Goal: Check status

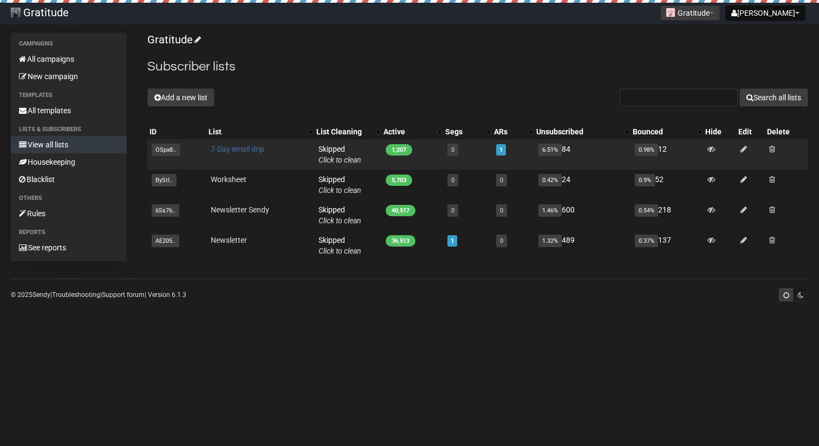
click at [245, 151] on link "7-Day email drip" at bounding box center [238, 149] width 54 height 9
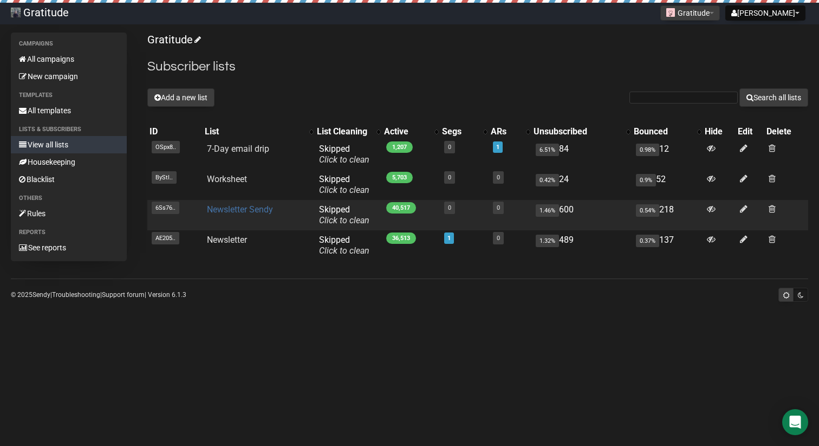
click at [234, 205] on link "Newsletter Sendy" at bounding box center [240, 209] width 66 height 10
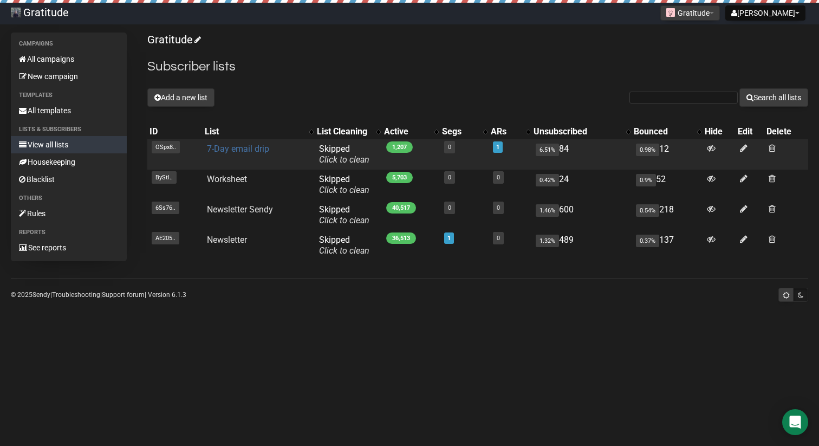
click at [231, 145] on link "7-Day email drip" at bounding box center [238, 148] width 62 height 10
